Goal: Navigation & Orientation: Find specific page/section

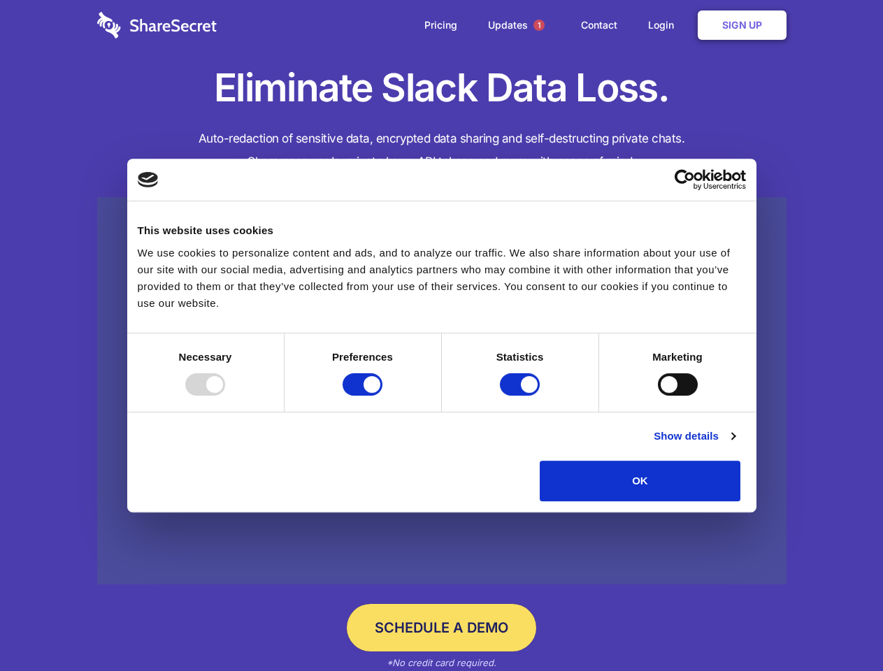
click at [225, 396] on div at bounding box center [205, 384] width 40 height 22
click at [382, 396] on input "Preferences" at bounding box center [363, 384] width 40 height 22
checkbox input "false"
click at [522, 396] on input "Statistics" at bounding box center [520, 384] width 40 height 22
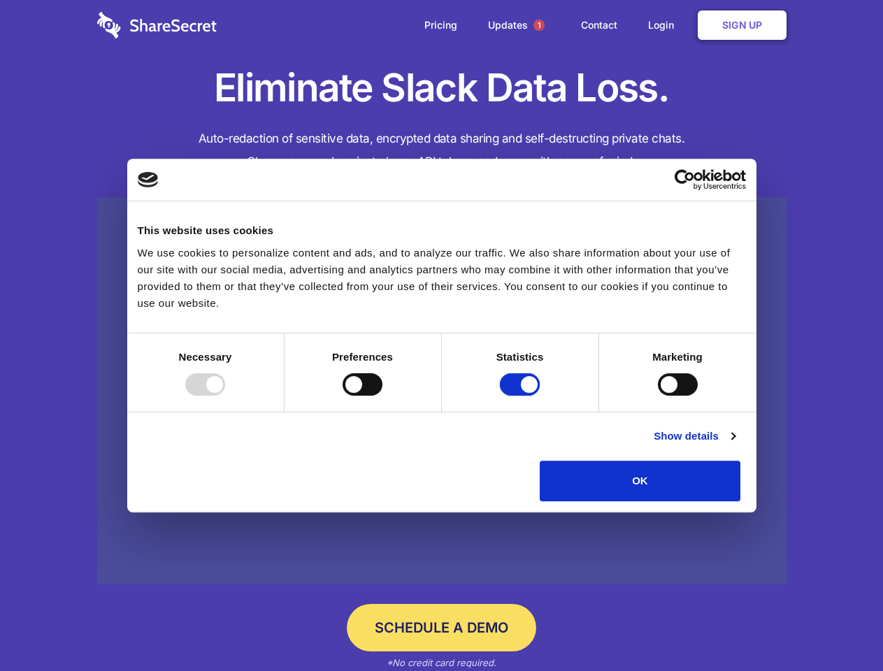
checkbox input "false"
click at [658, 396] on input "Marketing" at bounding box center [678, 384] width 40 height 22
checkbox input "true"
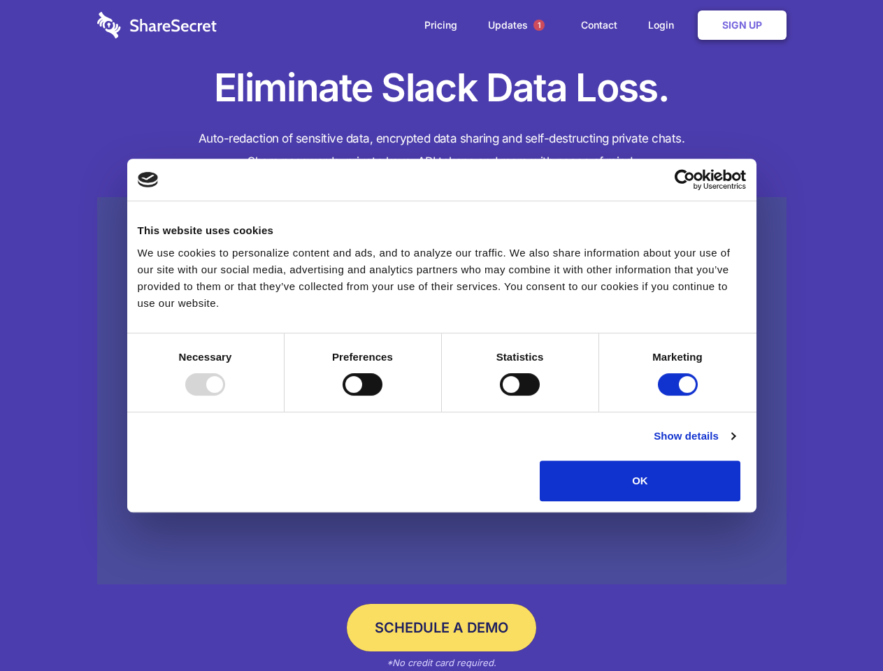
click at [735, 445] on link "Show details" at bounding box center [694, 436] width 81 height 17
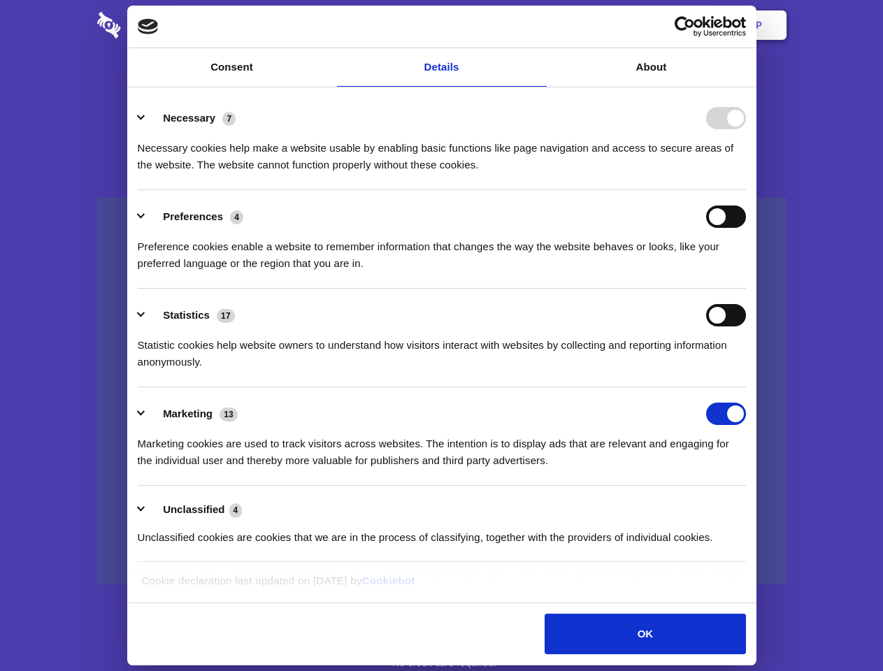
click at [746, 190] on li "Necessary 7 Necessary cookies help make a website usable by enabling basic func…" at bounding box center [442, 141] width 608 height 99
click at [538, 25] on span "1" at bounding box center [538, 25] width 11 height 11
